Goal: Task Accomplishment & Management: Complete application form

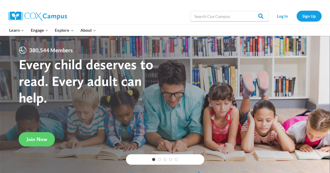
scroll to position [23, 0]
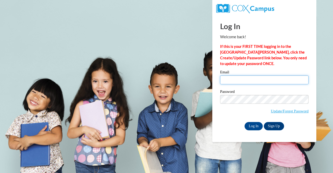
click at [232, 82] on input "Email" at bounding box center [264, 80] width 89 height 9
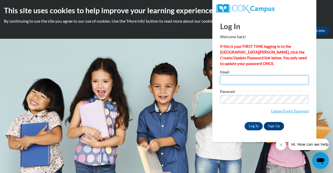
type input "cassandramwatts@aol.com"
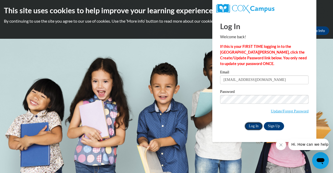
click at [252, 127] on input "Log In" at bounding box center [254, 126] width 18 height 8
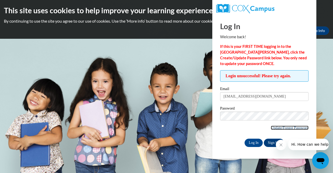
click at [293, 128] on link "Update/Forgot Password" at bounding box center [290, 128] width 38 height 4
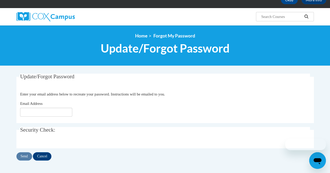
scroll to position [34, 0]
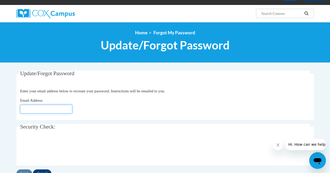
click at [32, 110] on input "Email Address" at bounding box center [46, 109] width 52 height 9
type input "[EMAIL_ADDRESS][DOMAIN_NAME]"
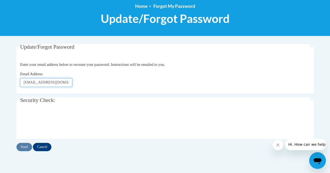
scroll to position [63, 0]
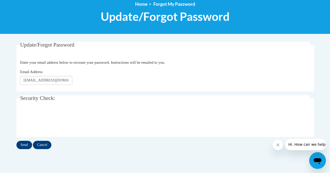
click at [25, 141] on input "Send" at bounding box center [24, 145] width 16 height 8
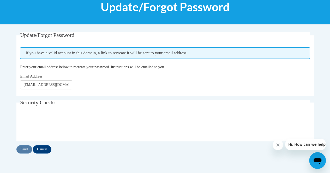
scroll to position [72, 0]
drag, startPoint x: 49, startPoint y: 148, endPoint x: 42, endPoint y: 149, distance: 6.6
click at [42, 149] on input "Cancel" at bounding box center [42, 149] width 18 height 8
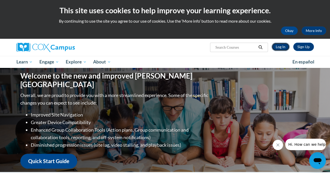
click at [279, 46] on link "Log In" at bounding box center [280, 47] width 18 height 8
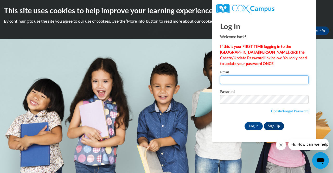
click at [258, 84] on input "Email" at bounding box center [264, 80] width 89 height 9
type input "[EMAIL_ADDRESS][DOMAIN_NAME]"
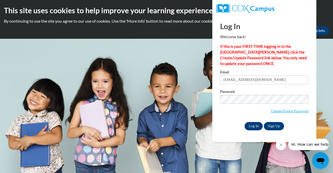
click at [250, 124] on input "Log In" at bounding box center [254, 126] width 18 height 8
click at [254, 126] on input "Log In" at bounding box center [254, 126] width 18 height 8
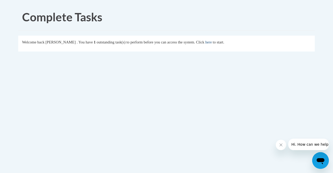
click at [212, 42] on link "here" at bounding box center [209, 42] width 7 height 4
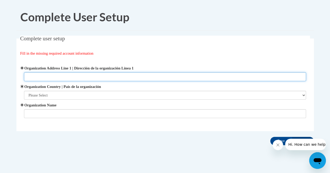
click at [57, 73] on input "Organization Address Line 1 | Dirección de la organización Línea 1" at bounding box center [165, 76] width 282 height 9
click at [57, 72] on input "Organization Address Line 1 | Dirección de la organización Línea 1" at bounding box center [165, 76] width 282 height 9
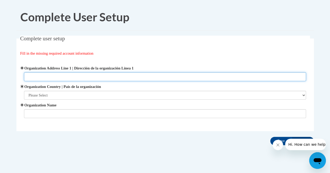
click at [57, 72] on input "Organization Address Line 1 | Dirección de la organización Línea 1" at bounding box center [165, 76] width 282 height 9
type input "[STREET_ADDRESS][PERSON_NAME]"
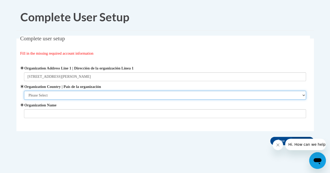
click at [54, 98] on select "Please Select [GEOGRAPHIC_DATA] | [GEOGRAPHIC_DATA] Outside of [GEOGRAPHIC_DATA…" at bounding box center [165, 95] width 282 height 9
select select "ad49bcad-a171-4b2e-b99c-48b446064914"
click at [24, 91] on select "Please Select [GEOGRAPHIC_DATA] | [GEOGRAPHIC_DATA] Outside of [GEOGRAPHIC_DATA…" at bounding box center [165, 95] width 282 height 9
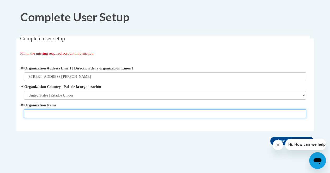
click at [65, 113] on input "Organization Name" at bounding box center [165, 113] width 282 height 9
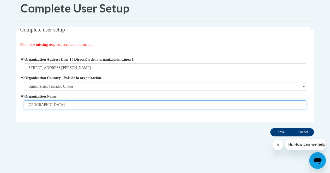
type input "[GEOGRAPHIC_DATA]"
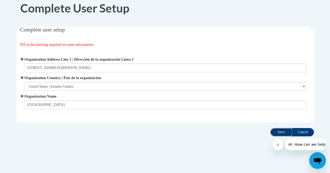
click at [279, 131] on input "Save" at bounding box center [281, 132] width 22 height 8
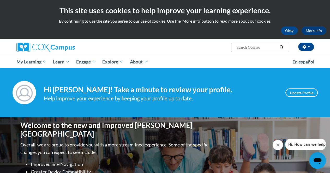
click at [201, 117] on div "Welcome to the new and improved Cox Campus Overall, we are proud to provide you…" at bounding box center [165, 169] width 305 height 104
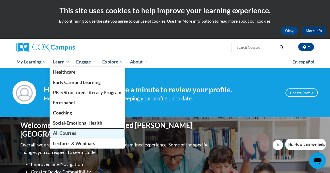
click at [81, 134] on link "All Courses" at bounding box center [86, 133] width 75 height 10
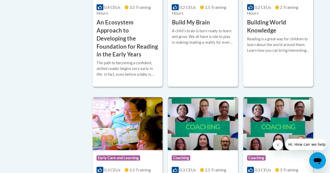
scroll to position [214, 0]
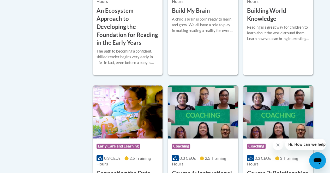
click at [277, 146] on icon "Close message from company" at bounding box center [277, 145] width 4 height 4
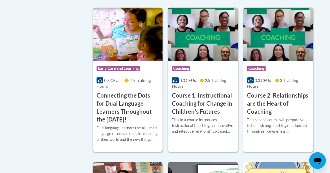
scroll to position [293, 0]
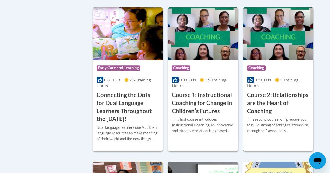
click at [277, 105] on h3 "Course 2: Relationships are the Heart of Coaching" at bounding box center [278, 103] width 62 height 24
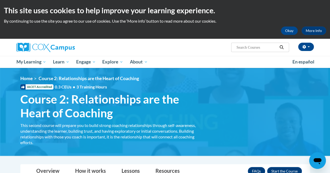
click at [32, 90] on div "IACET Accredited 0.3 CEUs • 3 Training Hours" at bounding box center [110, 87] width 188 height 6
